Goal: Information Seeking & Learning: Find specific page/section

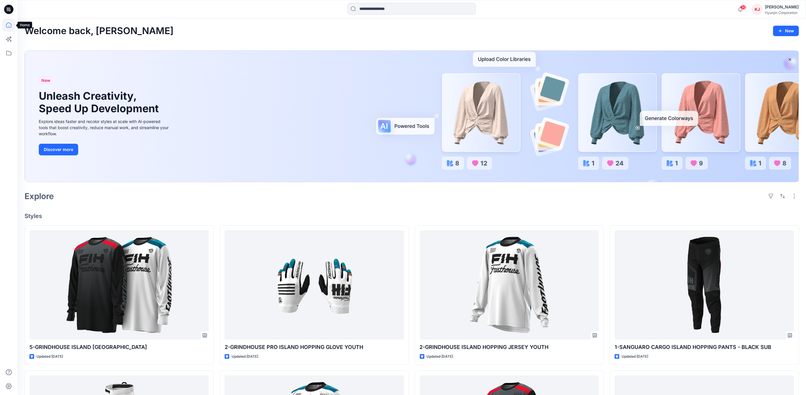
click at [7, 24] on icon at bounding box center [8, 24] width 5 height 5
click at [10, 52] on icon at bounding box center [8, 53] width 13 height 13
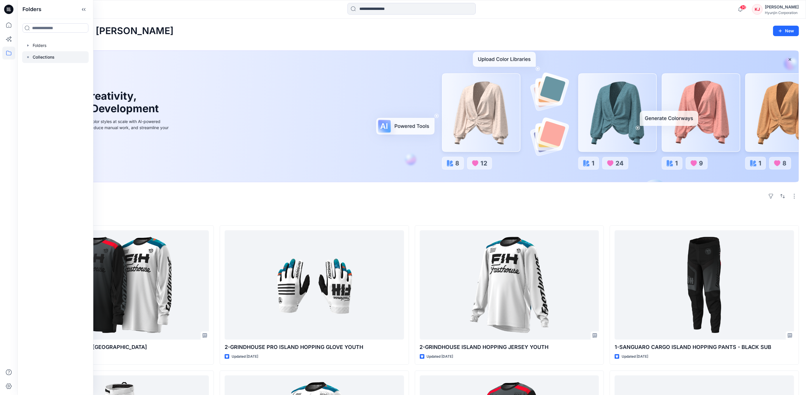
click at [40, 57] on p "Collections" at bounding box center [44, 57] width 22 height 7
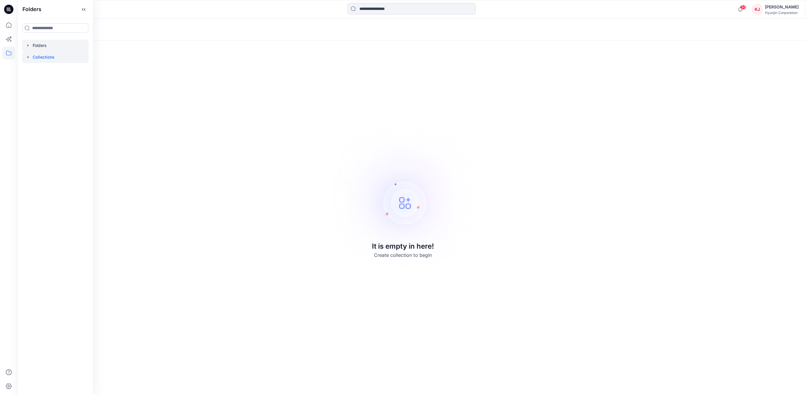
click at [35, 46] on div at bounding box center [55, 46] width 67 height 12
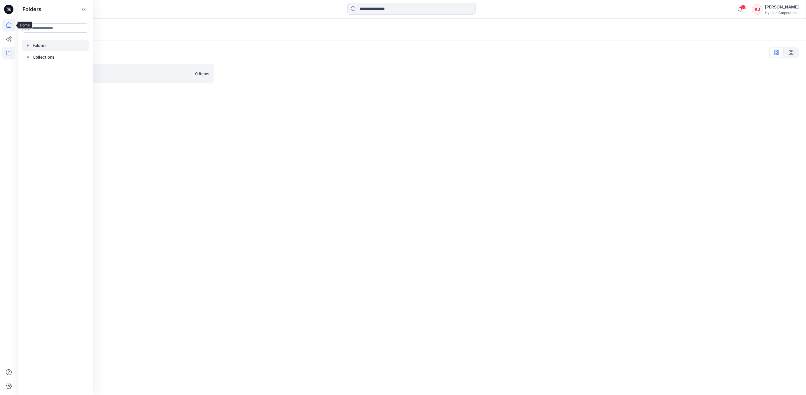
click at [10, 25] on icon at bounding box center [8, 25] width 13 height 13
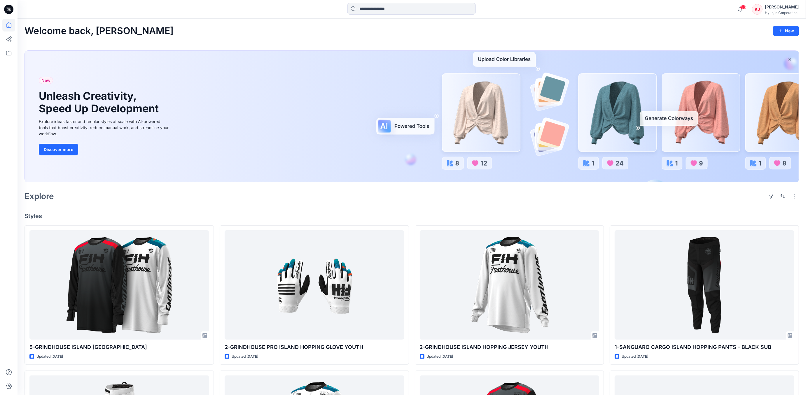
click at [8, 9] on icon at bounding box center [8, 9] width 9 height 9
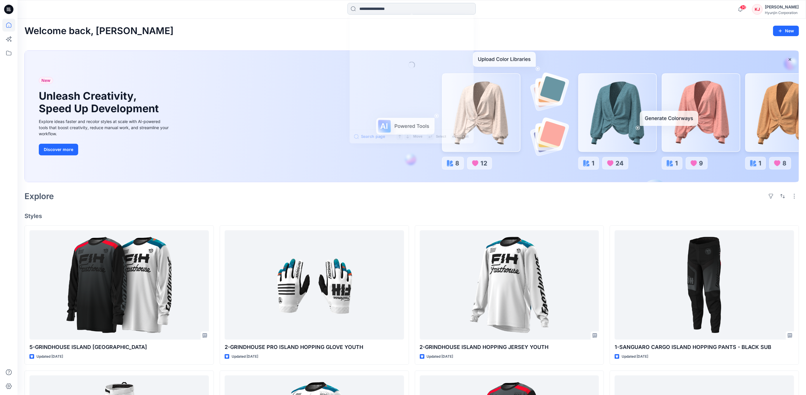
click at [399, 8] on input at bounding box center [411, 9] width 128 height 12
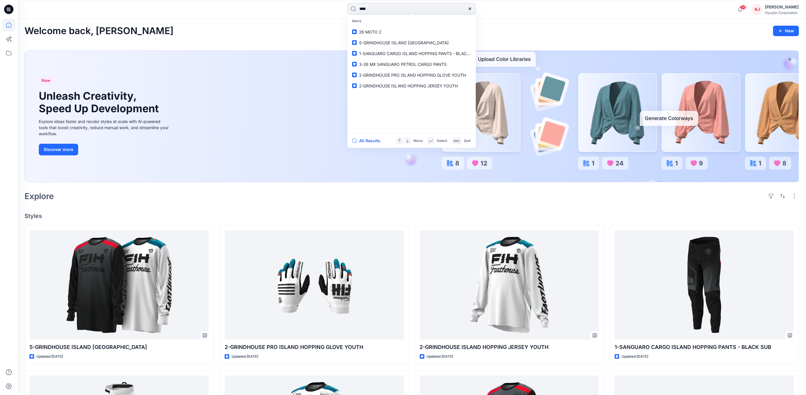
type input "*****"
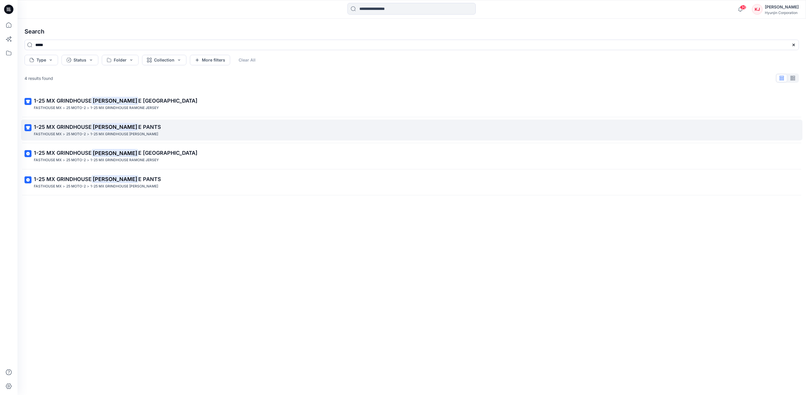
click at [138, 126] on span "E PANTS" at bounding box center [149, 127] width 23 height 6
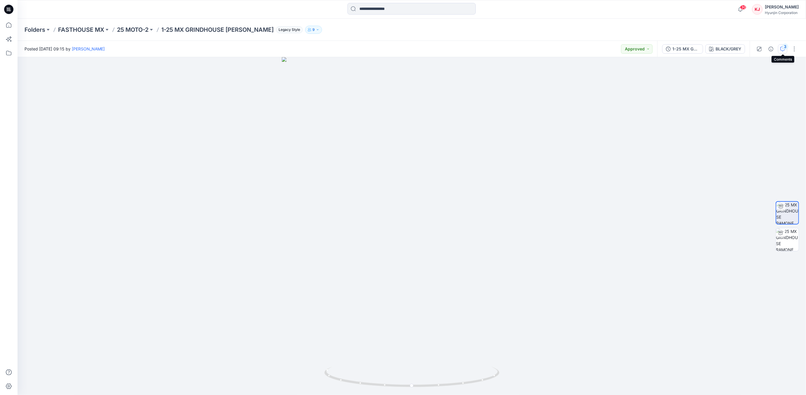
click at [785, 47] on div "3" at bounding box center [785, 47] width 6 height 6
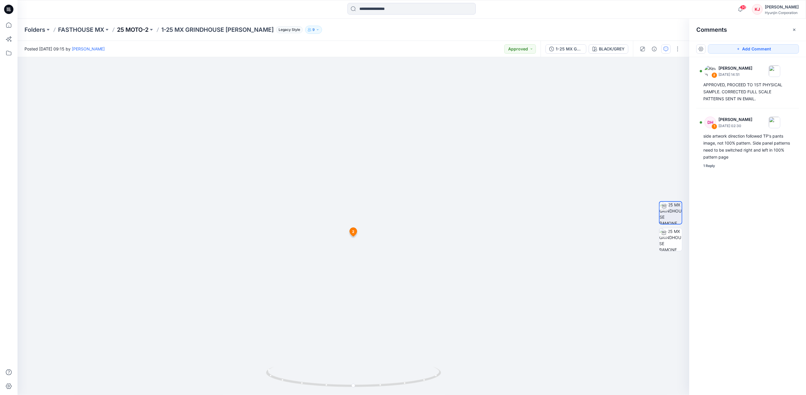
click at [132, 29] on p "25 MOTO-2" at bounding box center [133, 30] width 32 height 8
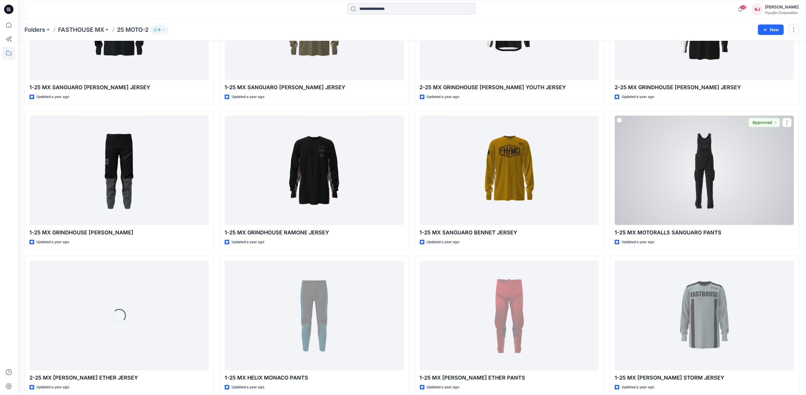
scroll to position [1553, 0]
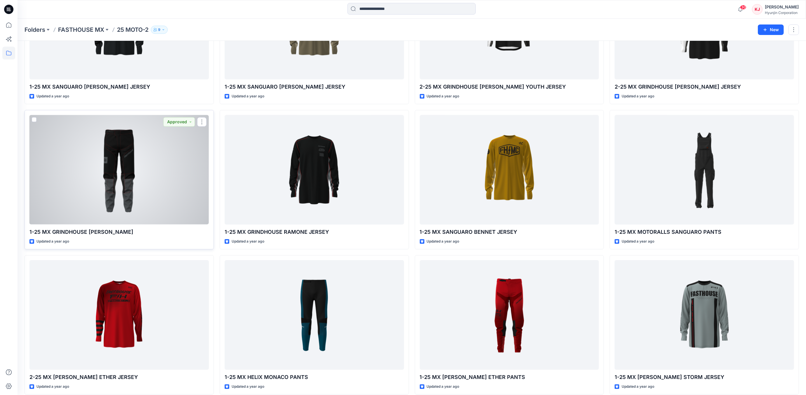
click at [102, 230] on p "1-25 MX GRINDHOUSE [PERSON_NAME]" at bounding box center [118, 232] width 179 height 8
click at [112, 230] on p "1-25 MX GRINDHOUSE [PERSON_NAME]" at bounding box center [118, 232] width 179 height 8
click at [130, 194] on div at bounding box center [118, 169] width 179 height 109
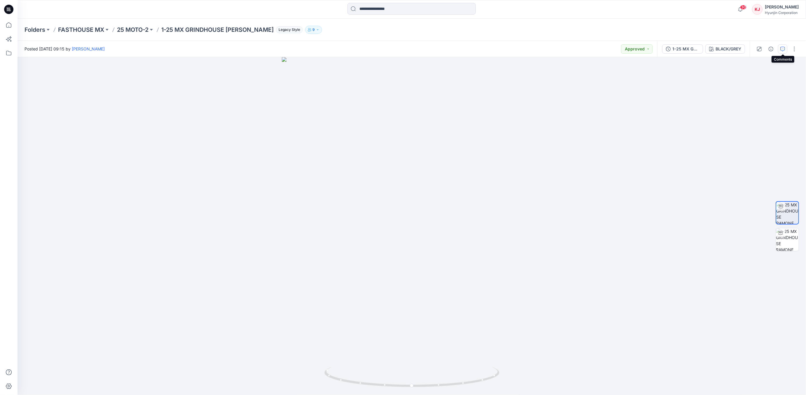
click at [782, 49] on icon "button" at bounding box center [782, 49] width 5 height 5
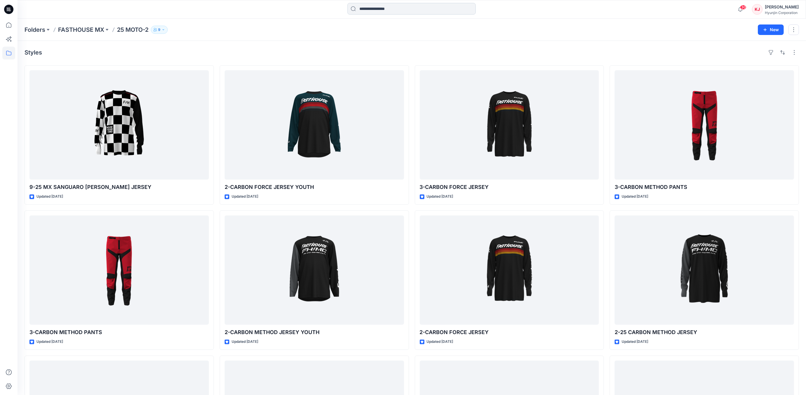
click at [396, 9] on input at bounding box center [411, 9] width 128 height 12
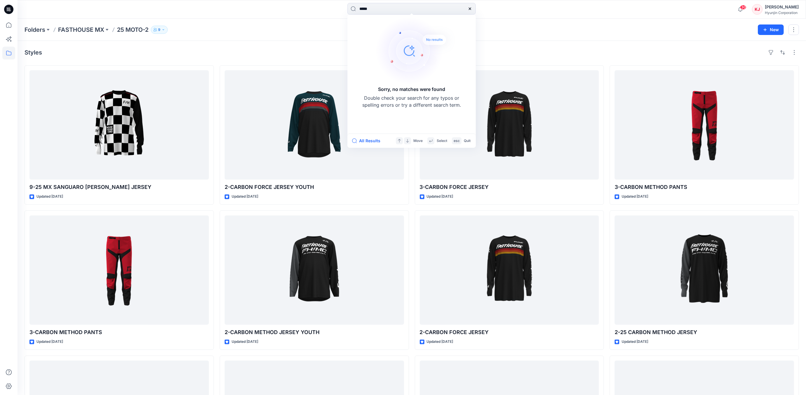
type input "******"
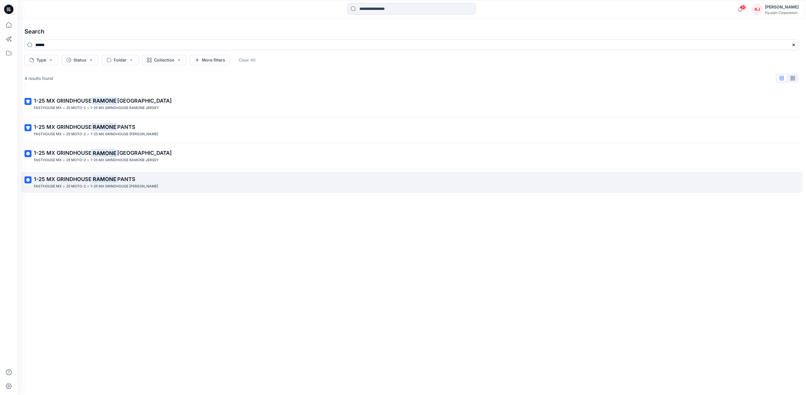
click at [130, 174] on link "1-25 MX GRINDHOUSE RAMONE PANTS FASTHOUSE MX > 25 MOTO-2 > 1-25 MX GRINDHOUSE […" at bounding box center [411, 182] width 781 height 21
